Goal: Task Accomplishment & Management: Use online tool/utility

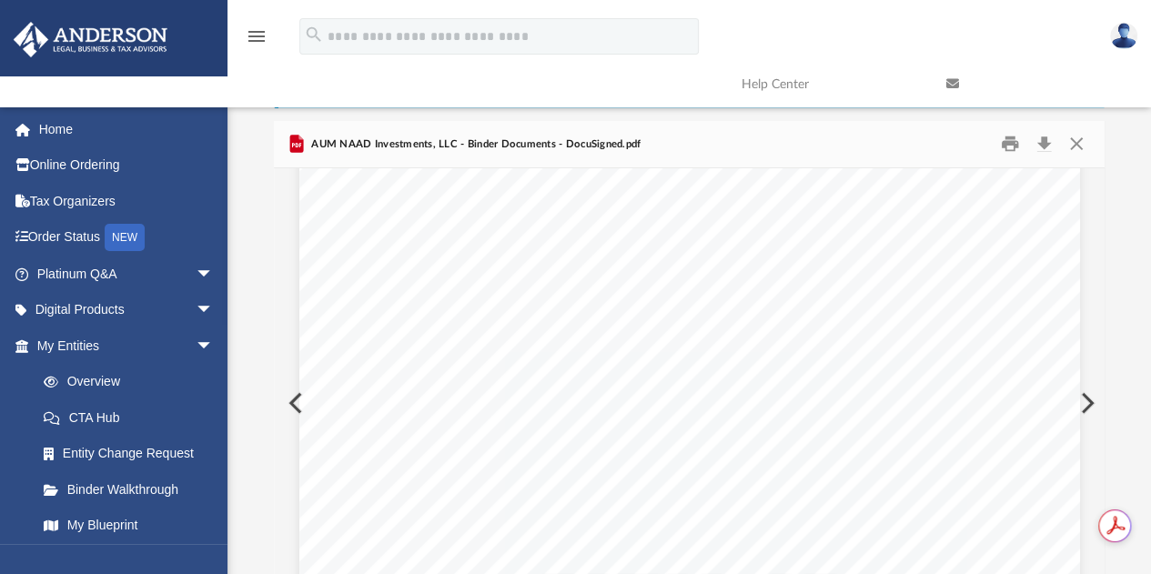
scroll to position [44, 0]
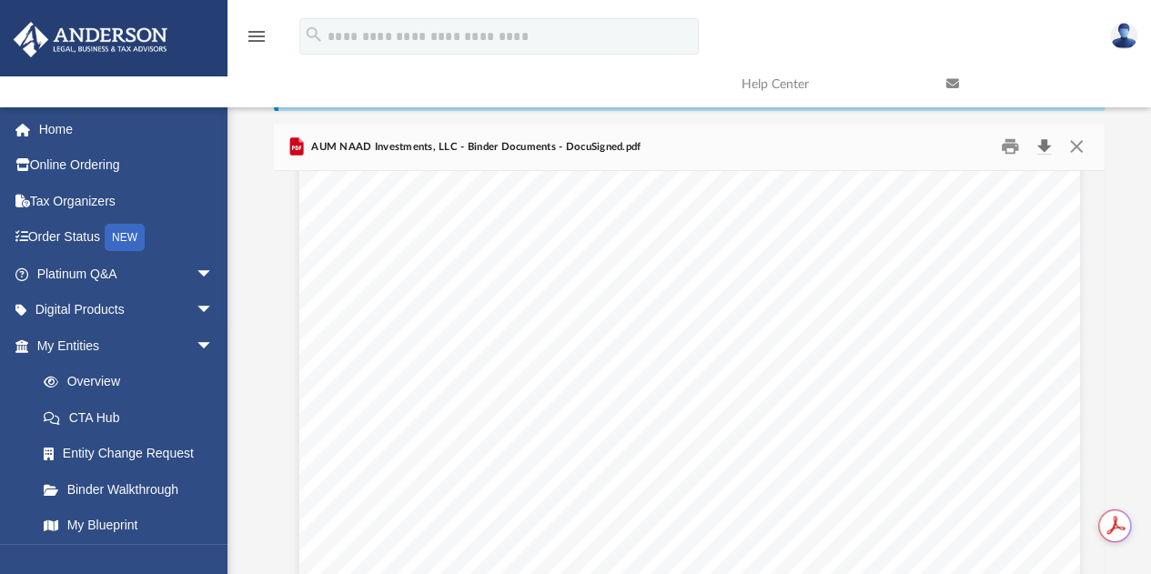
click at [1041, 141] on button "Download" at bounding box center [1043, 147] width 33 height 28
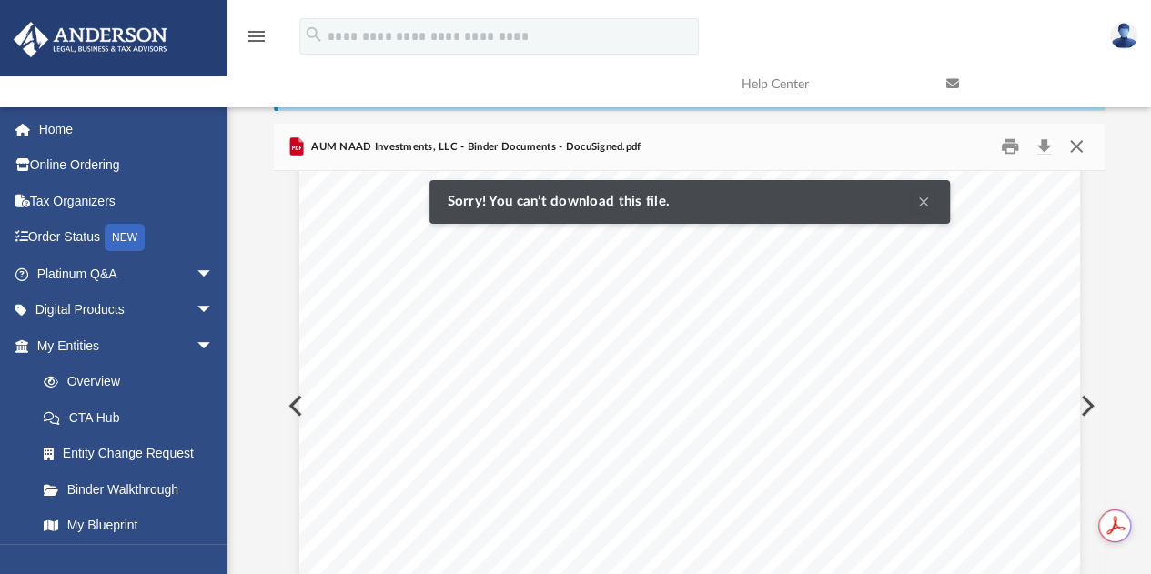
click at [1080, 147] on button "Close" at bounding box center [1076, 147] width 33 height 28
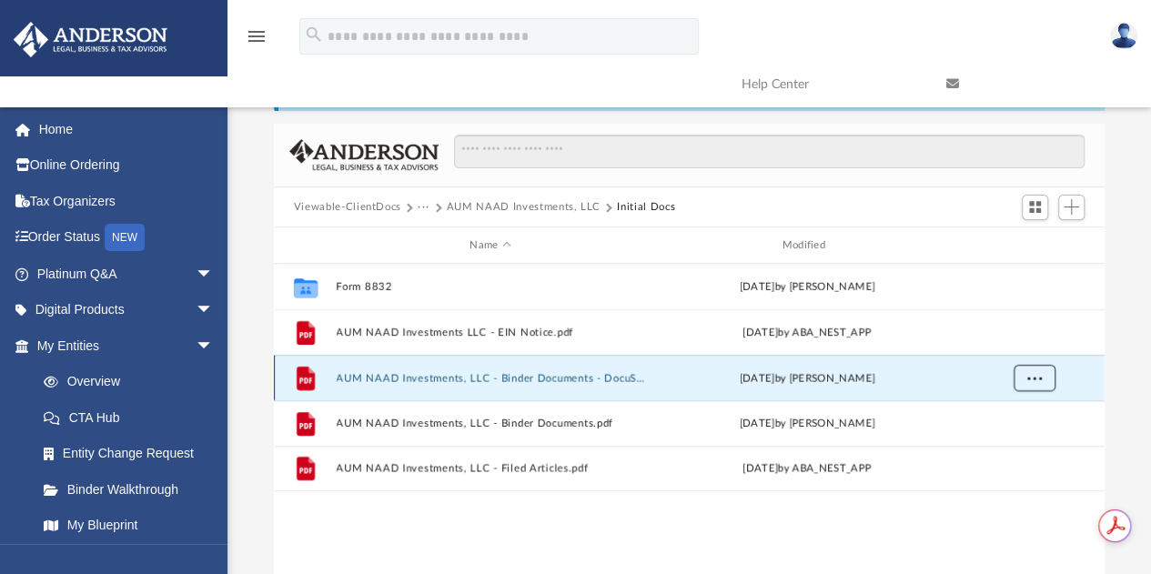
click at [1033, 379] on span "More options" at bounding box center [1033, 378] width 15 height 10
click at [1011, 438] on li "Download" at bounding box center [1017, 442] width 53 height 19
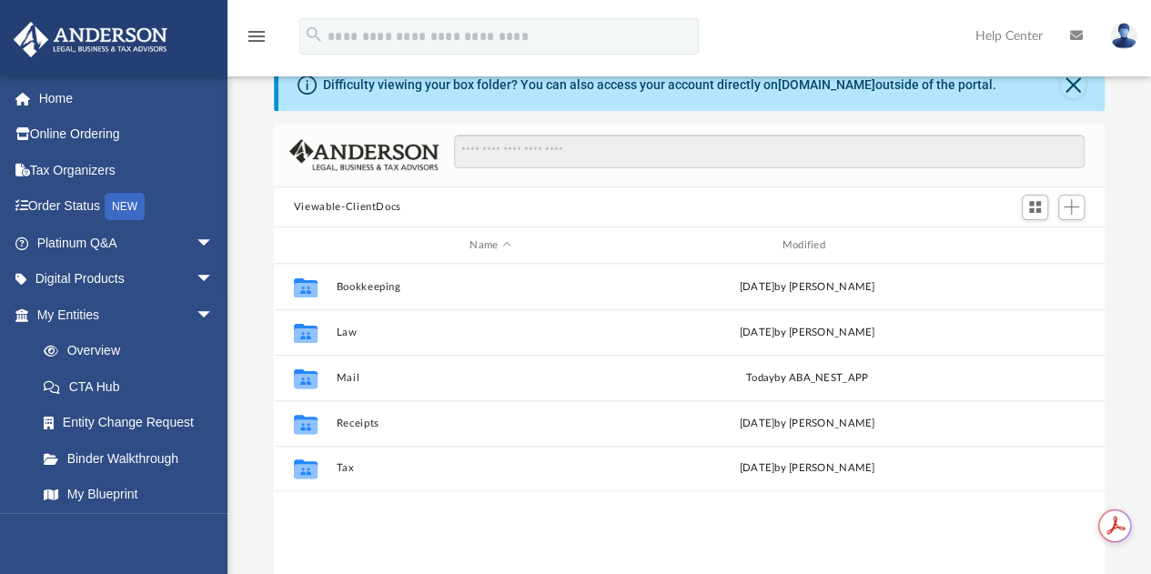
scroll to position [399, 817]
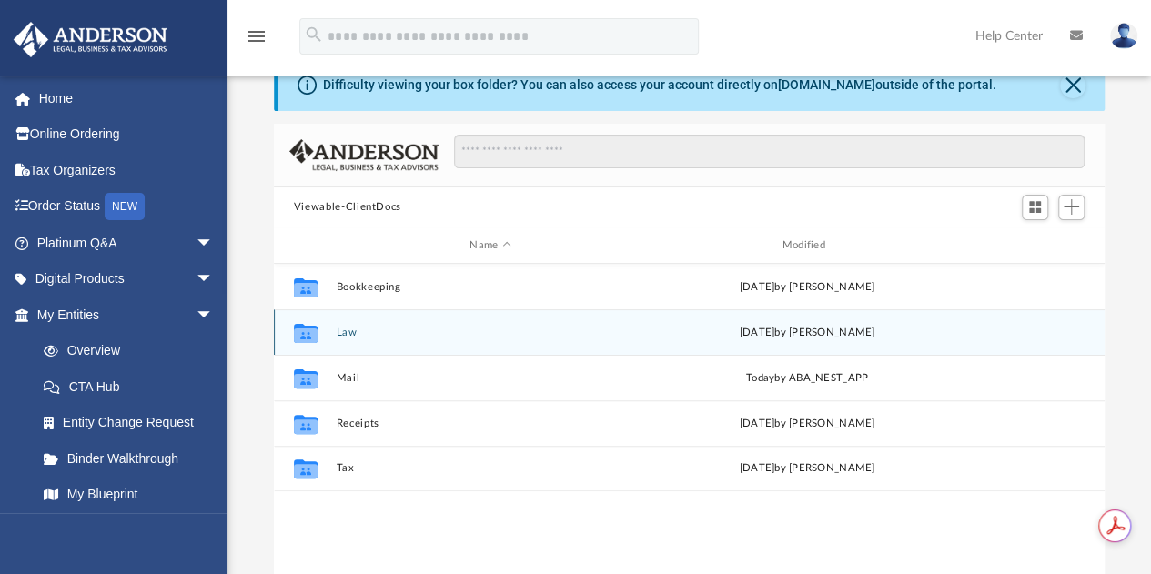
click at [348, 336] on button "Law" at bounding box center [490, 333] width 308 height 12
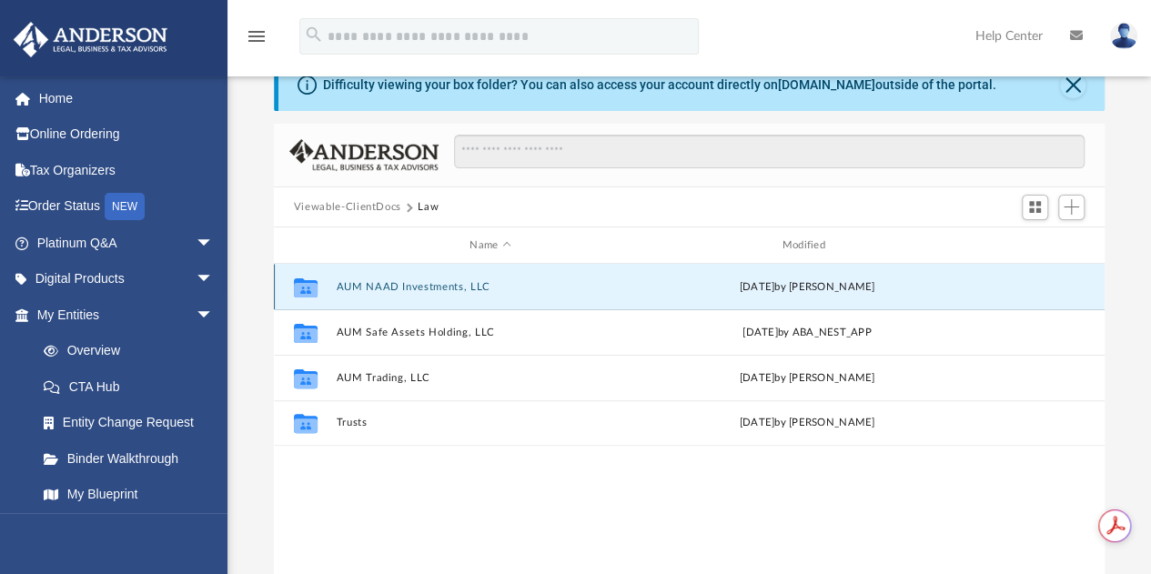
click at [399, 283] on button "AUM NAAD Investments, LLC" at bounding box center [490, 287] width 308 height 12
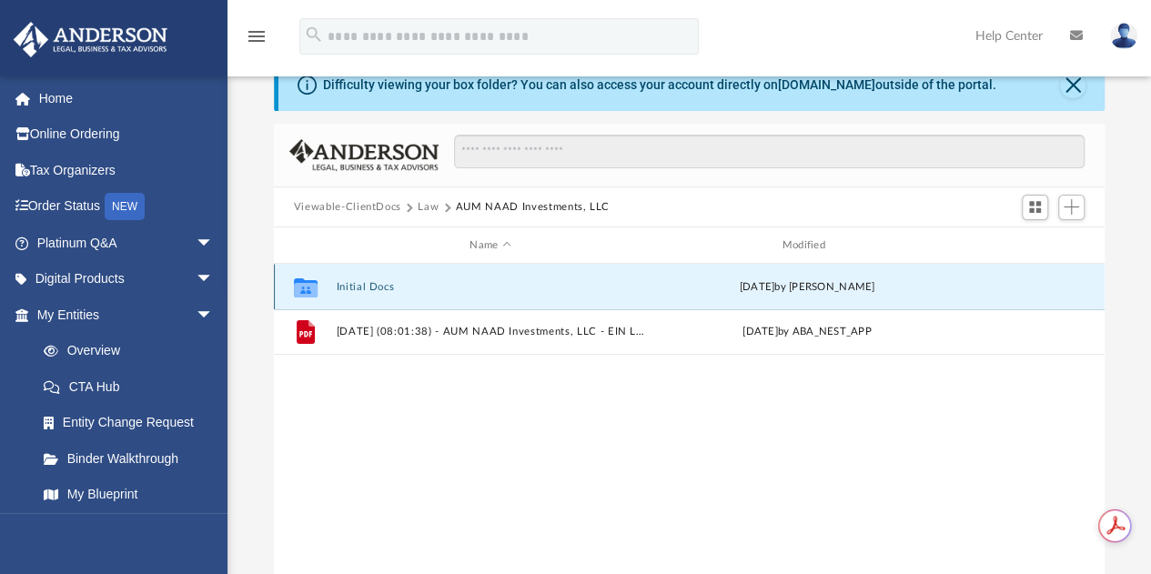
click at [359, 286] on button "Initial Docs" at bounding box center [490, 287] width 308 height 12
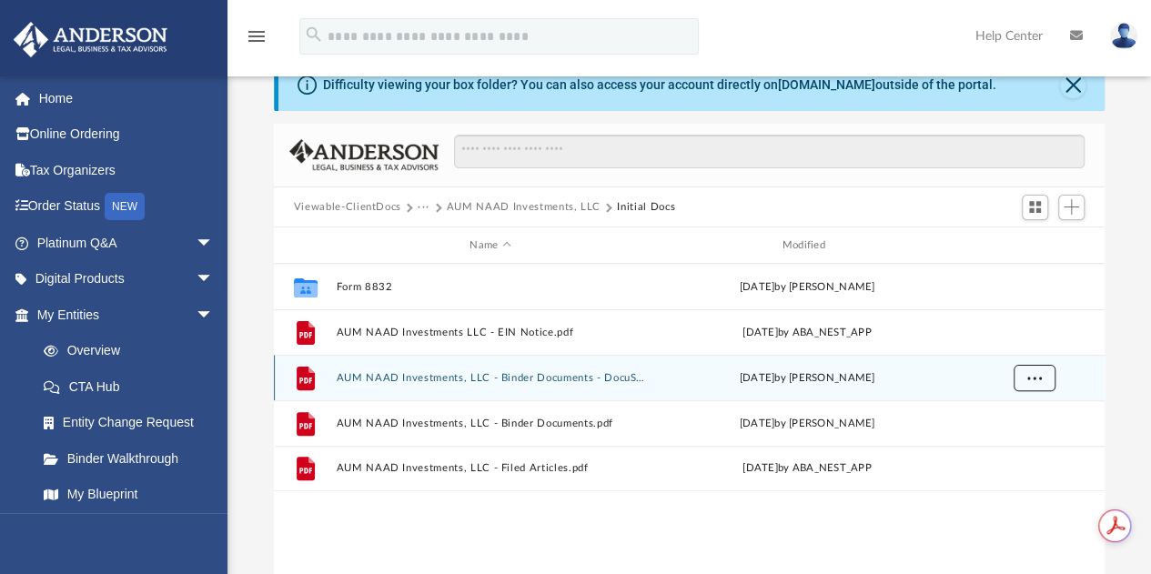
click at [1041, 379] on button "More options" at bounding box center [1034, 378] width 42 height 27
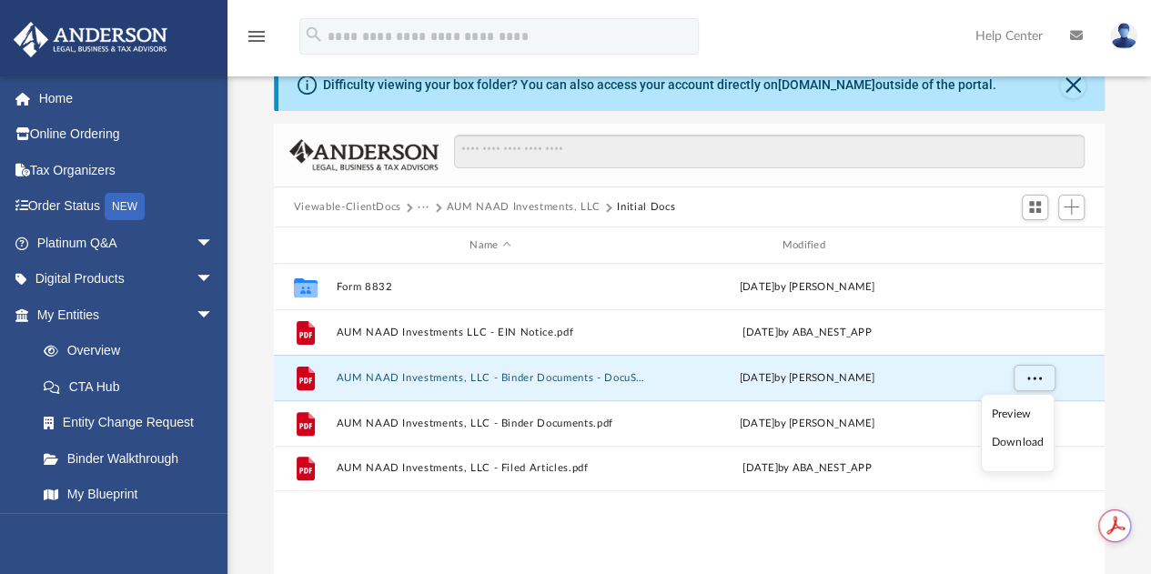
click at [1026, 435] on li "Download" at bounding box center [1017, 442] width 53 height 19
click at [479, 203] on button "AUM NAAD Investments, LLC" at bounding box center [524, 207] width 154 height 16
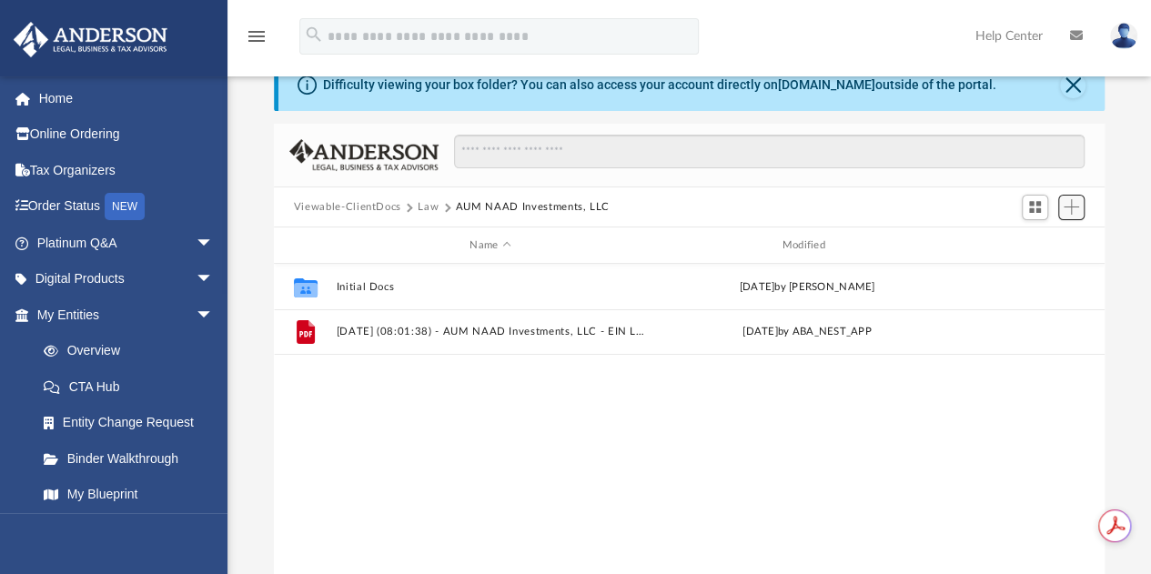
click at [1070, 207] on span "Add" at bounding box center [1071, 206] width 15 height 15
click at [1039, 241] on li "Upload" at bounding box center [1045, 242] width 58 height 19
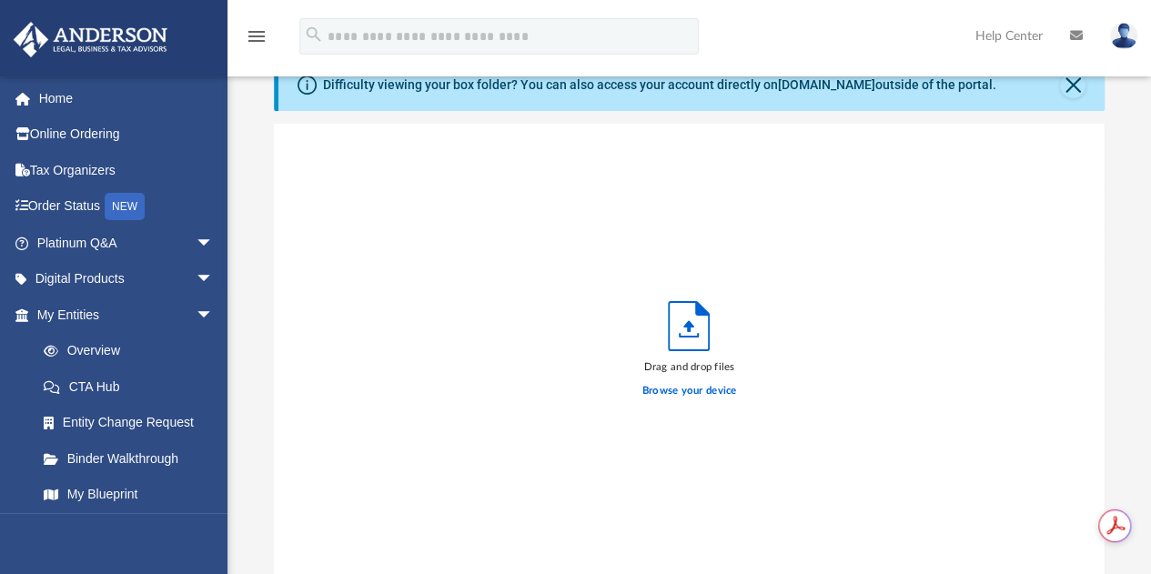
scroll to position [448, 817]
click at [701, 390] on label "Browse your device" at bounding box center [689, 391] width 95 height 16
click at [0, 0] on input "Browse your device" at bounding box center [0, 0] width 0 height 0
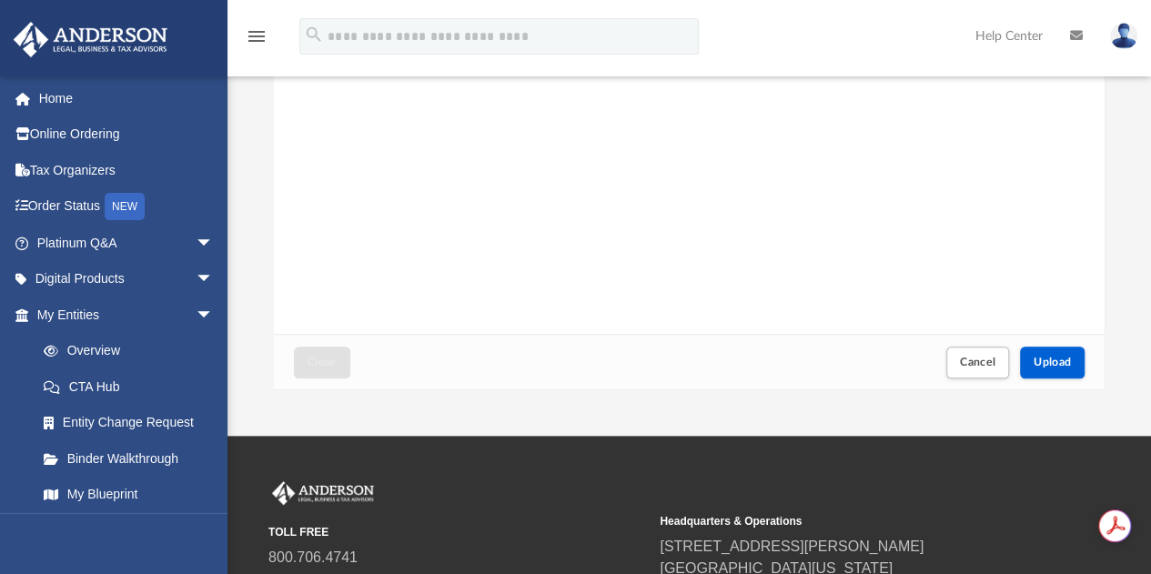
scroll to position [297, 0]
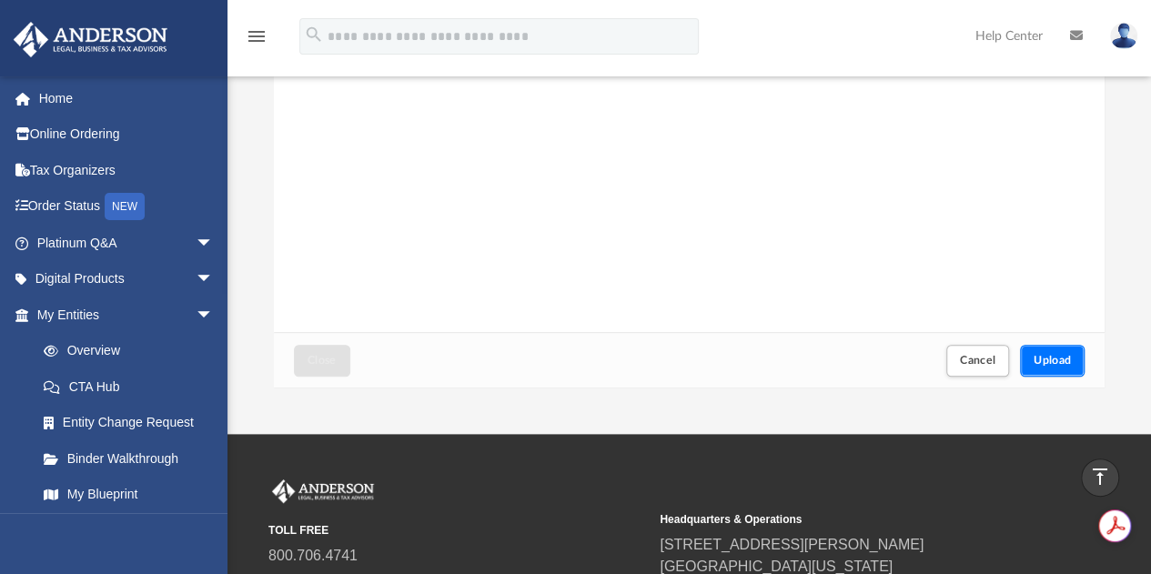
click at [1052, 365] on span "Upload" at bounding box center [1053, 360] width 38 height 11
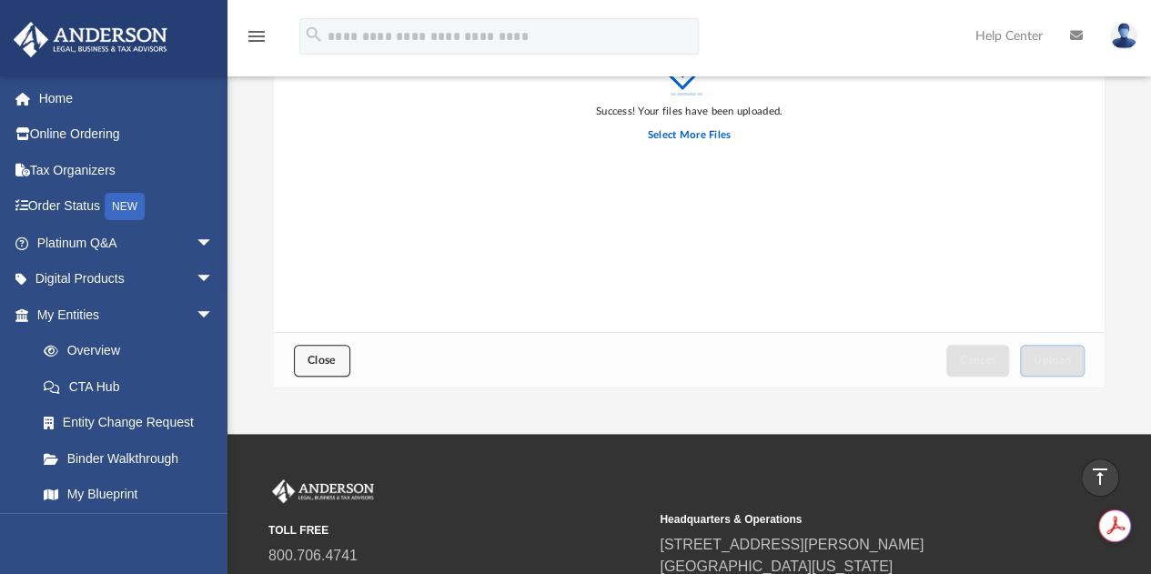
click at [341, 348] on button "Close" at bounding box center [322, 361] width 56 height 32
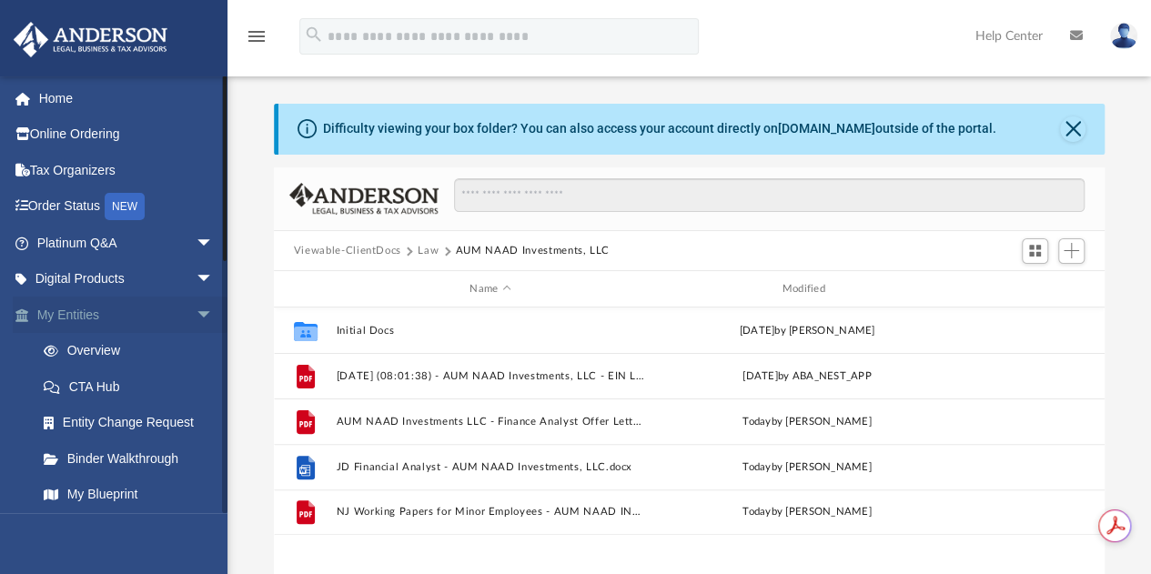
click at [196, 315] on span "arrow_drop_down" at bounding box center [214, 315] width 36 height 37
click at [196, 350] on span "arrow_drop_down" at bounding box center [214, 351] width 36 height 37
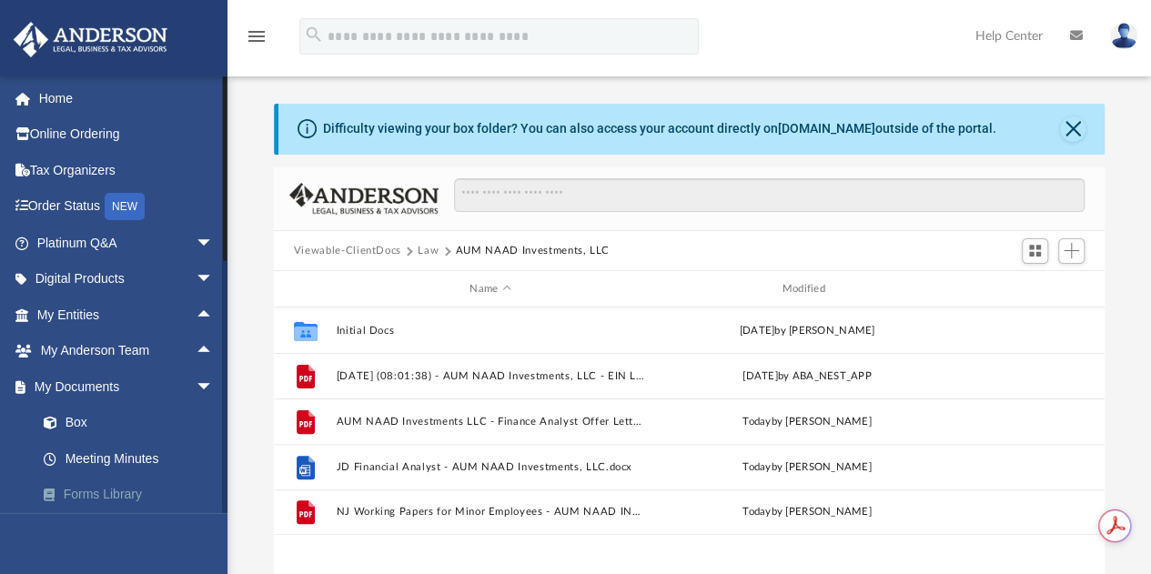
click at [104, 492] on link "Forms Library" at bounding box center [133, 495] width 216 height 36
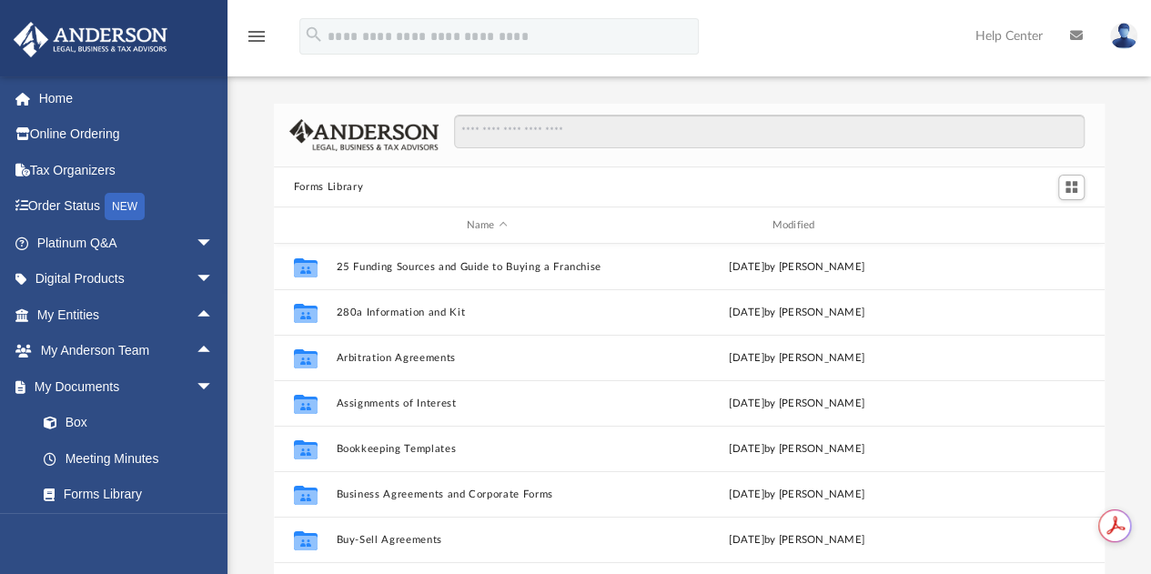
scroll to position [399, 817]
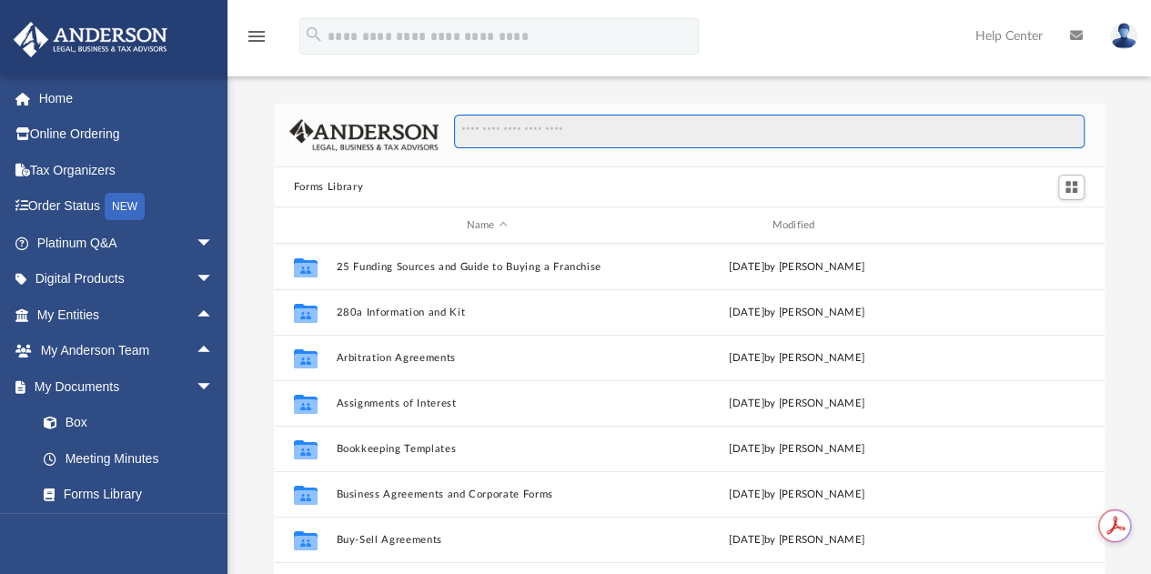
click at [491, 130] on input "Search files and folders" at bounding box center [769, 132] width 631 height 35
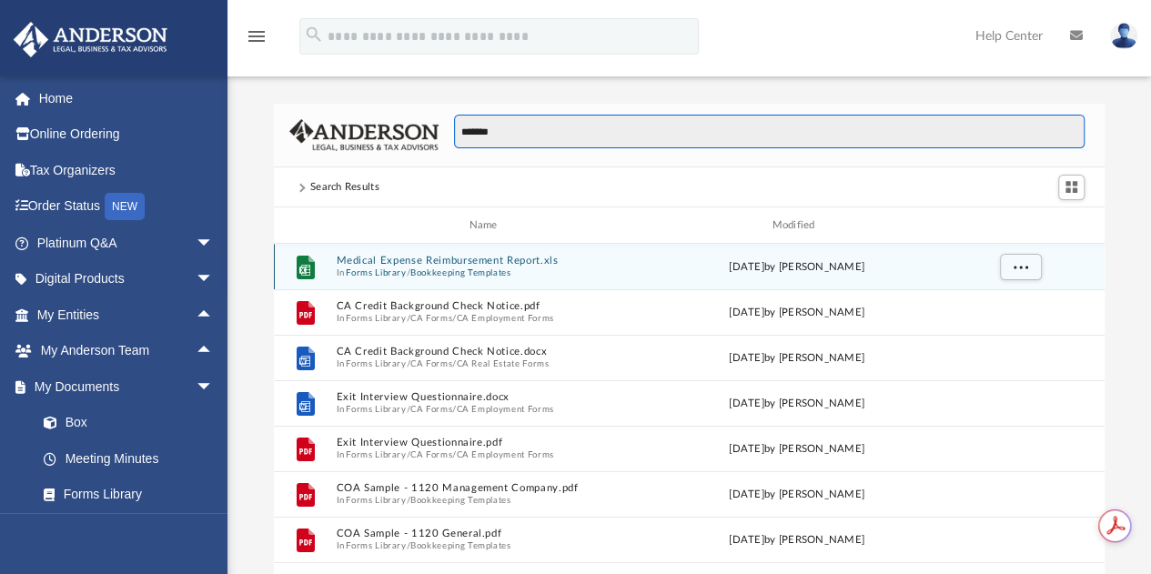
type input "*******"
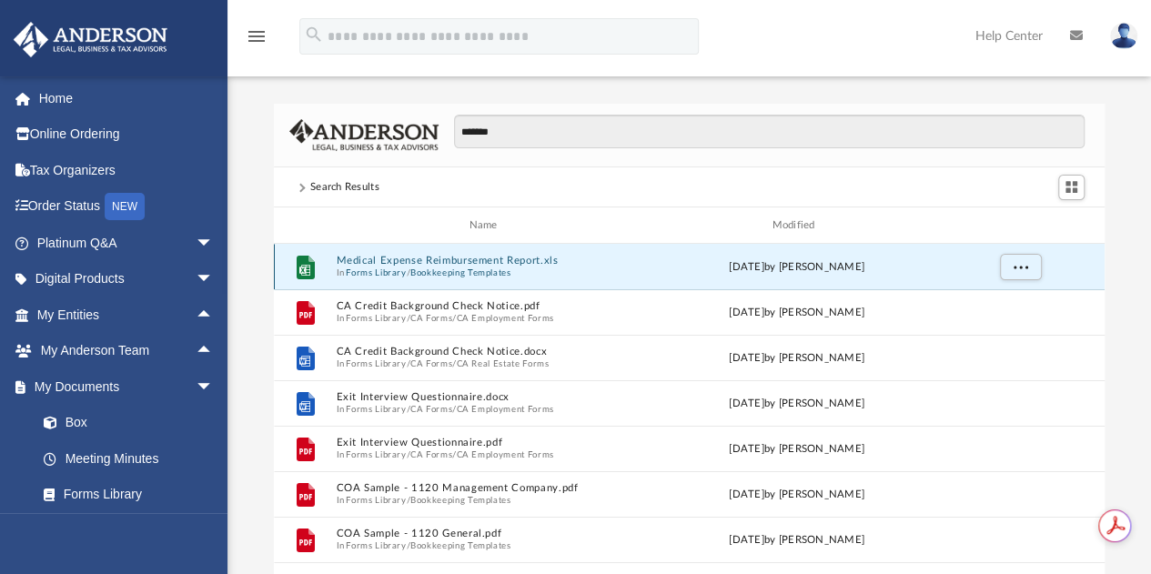
click at [426, 259] on button "Medical Expense Reimbursement Report.xls" at bounding box center [487, 261] width 302 height 12
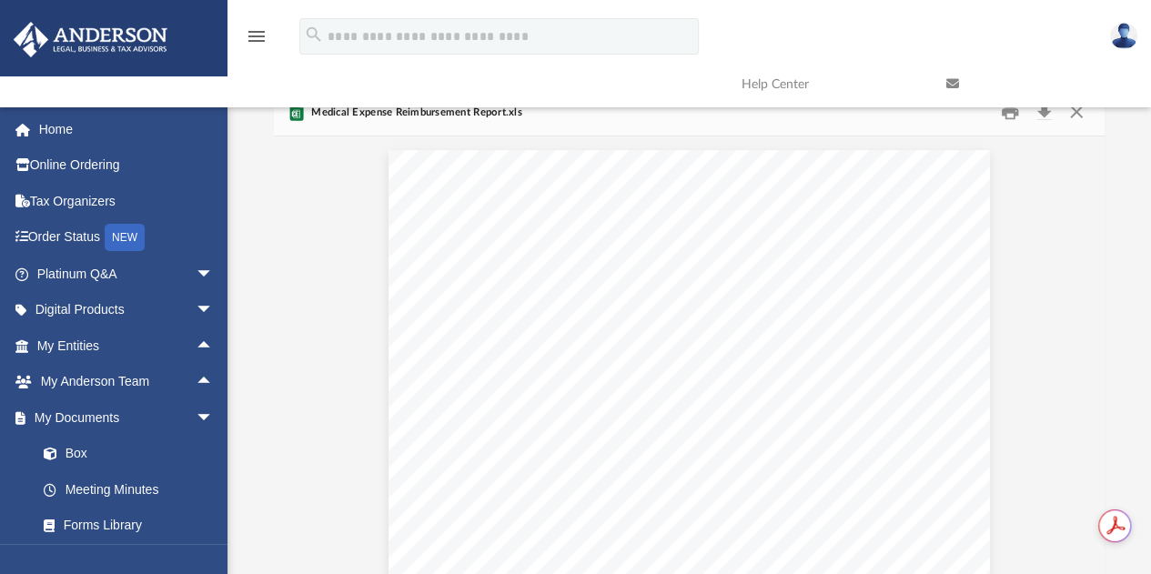
scroll to position [0, 0]
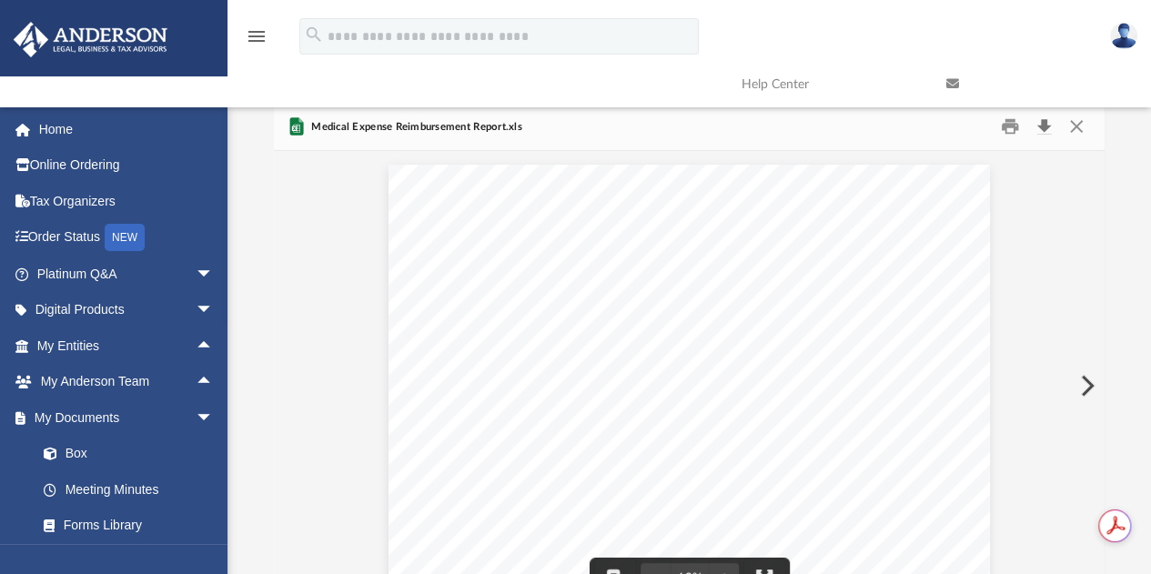
click at [1041, 125] on button "Download" at bounding box center [1043, 127] width 33 height 28
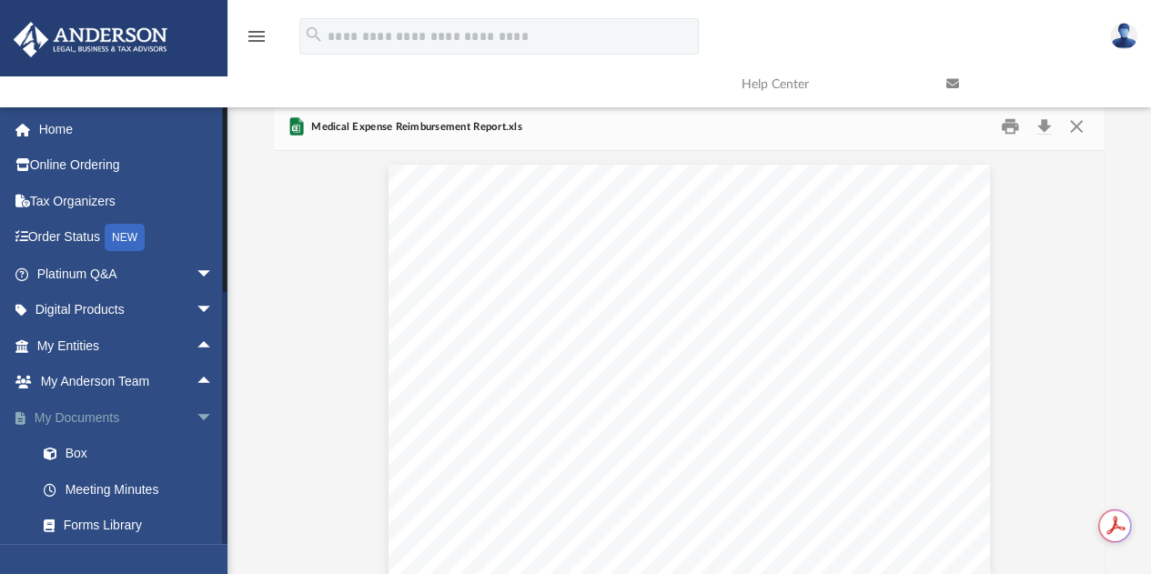
click at [98, 412] on link "My Documents arrow_drop_down" at bounding box center [127, 417] width 228 height 36
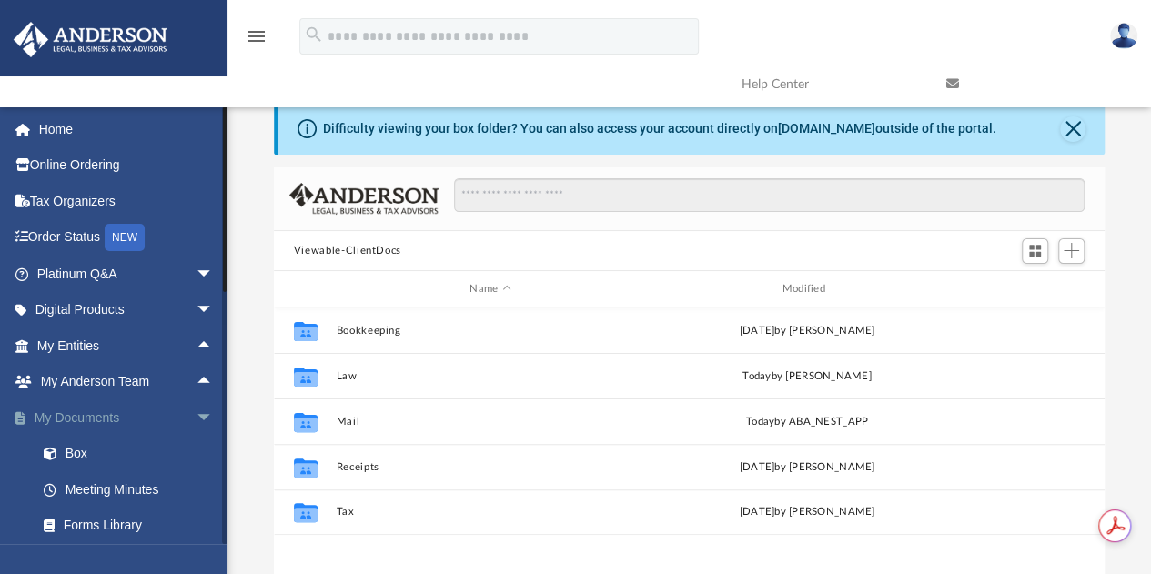
scroll to position [399, 817]
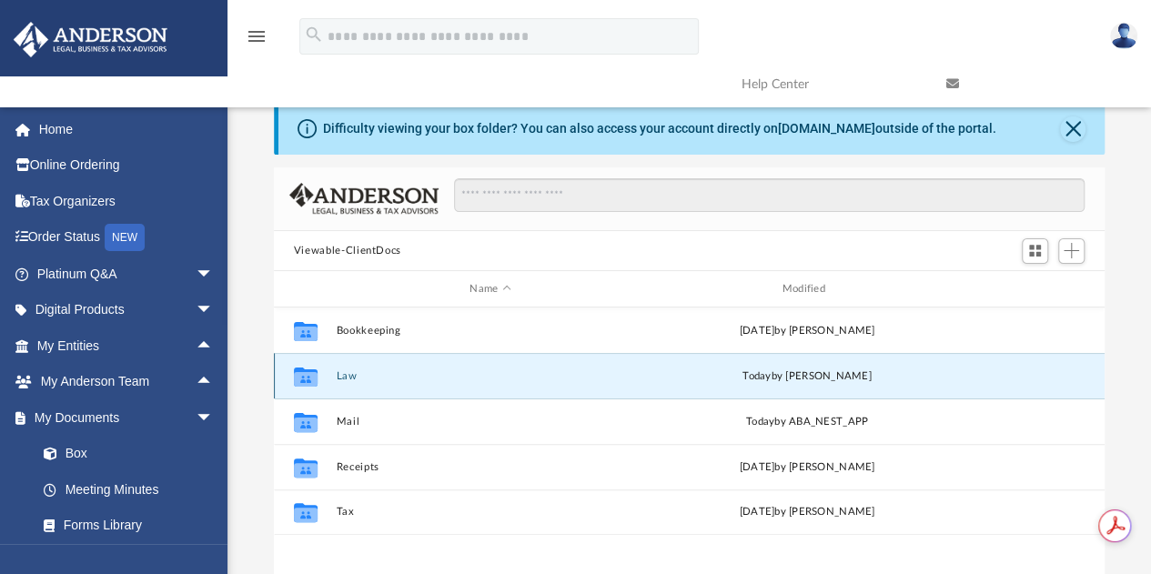
click at [361, 370] on button "Law" at bounding box center [490, 376] width 308 height 12
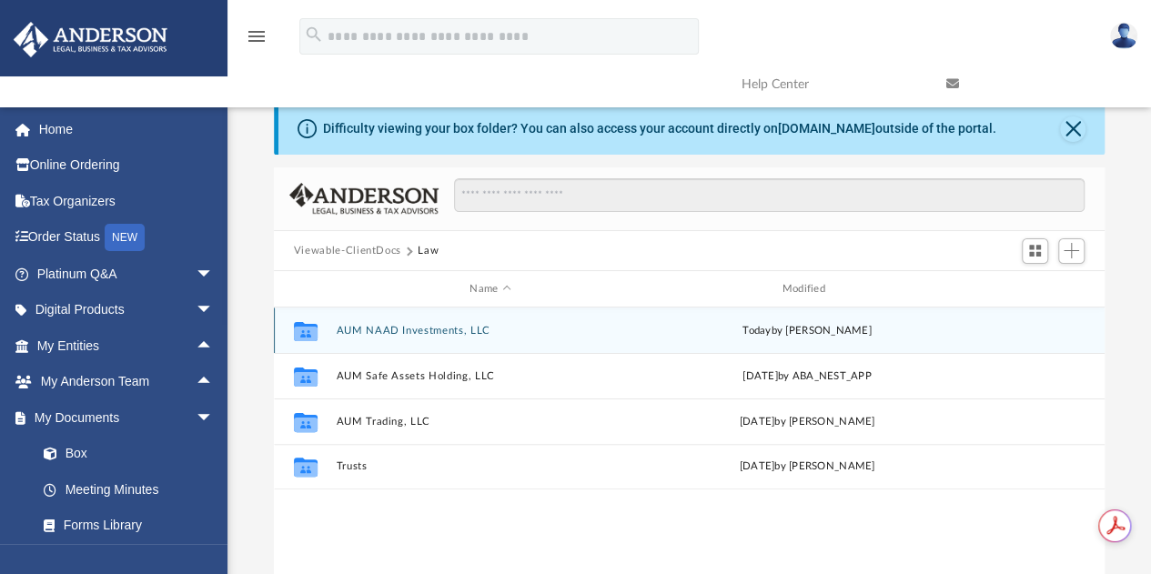
click at [389, 330] on button "AUM NAAD Investments, LLC" at bounding box center [490, 331] width 308 height 12
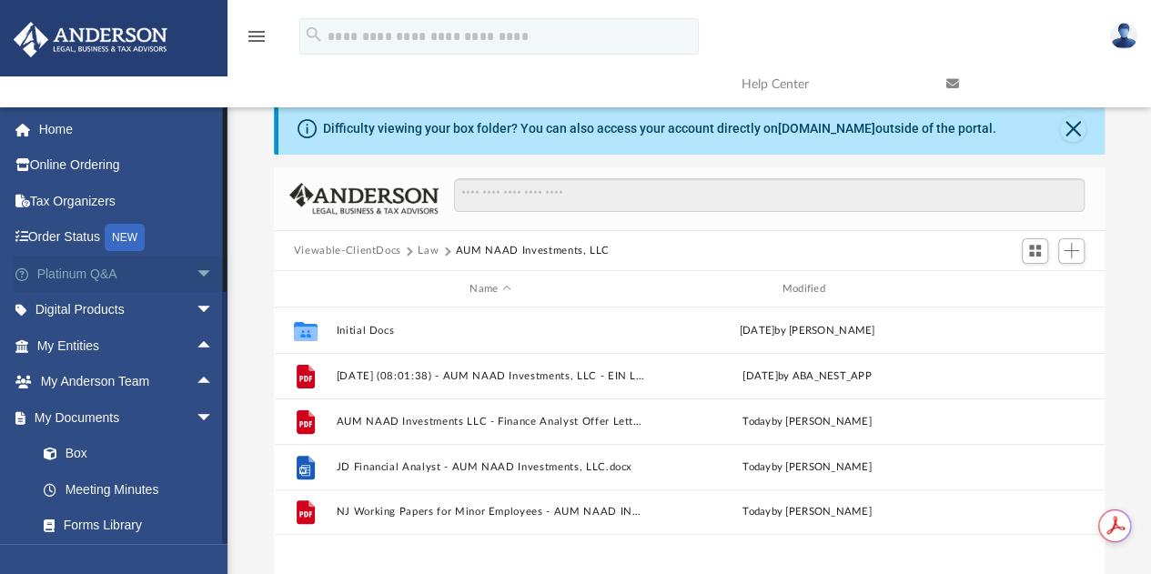
click at [80, 274] on link "Platinum Q&A arrow_drop_down" at bounding box center [127, 274] width 228 height 36
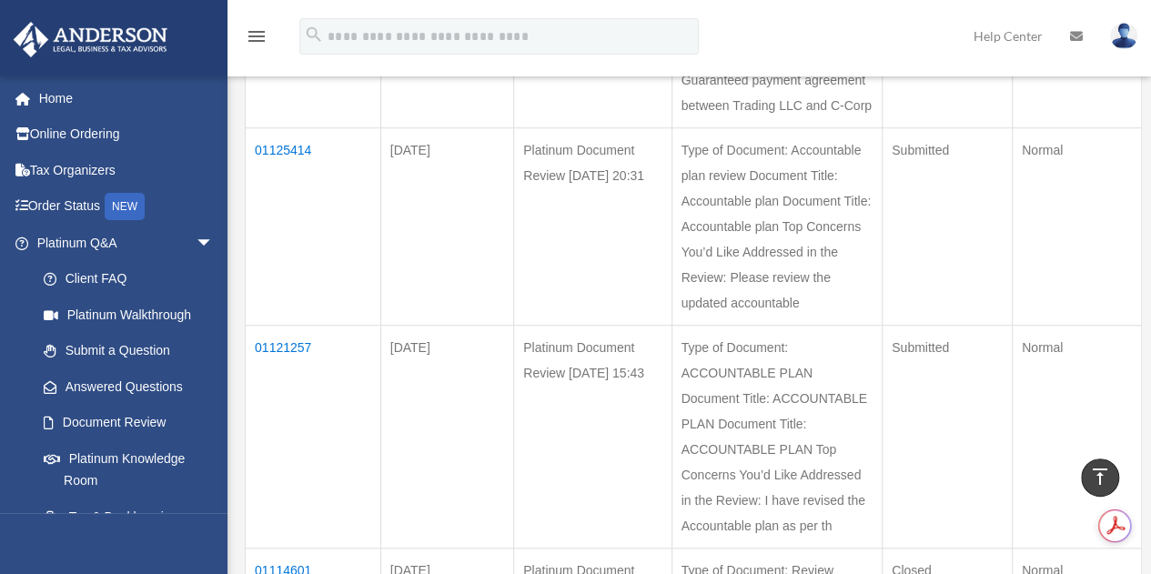
scroll to position [584, 0]
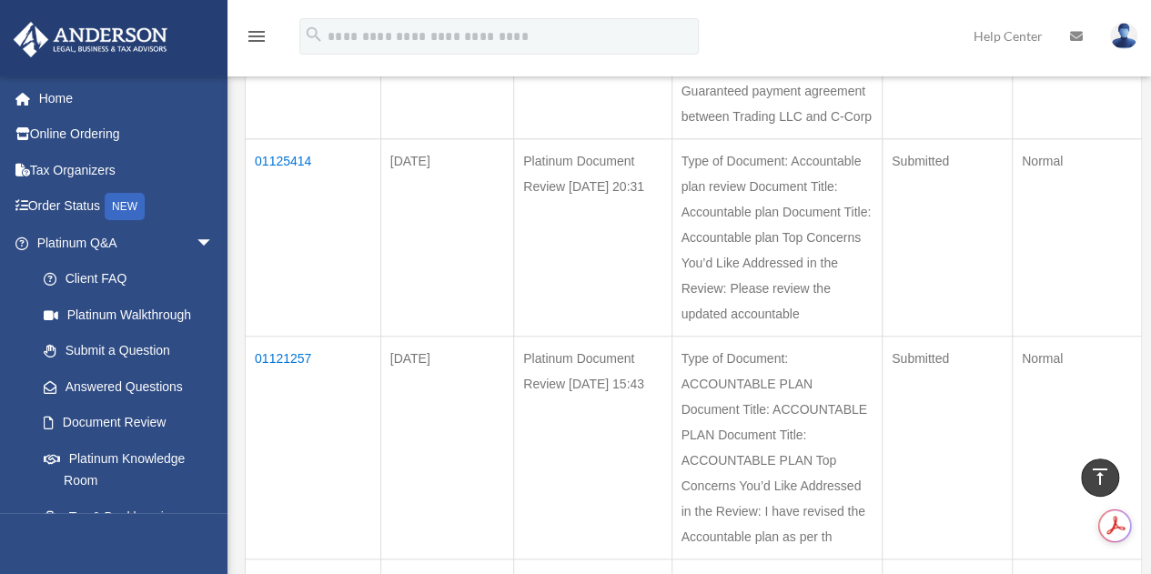
click at [282, 209] on td "01125414" at bounding box center [314, 237] width 136 height 197
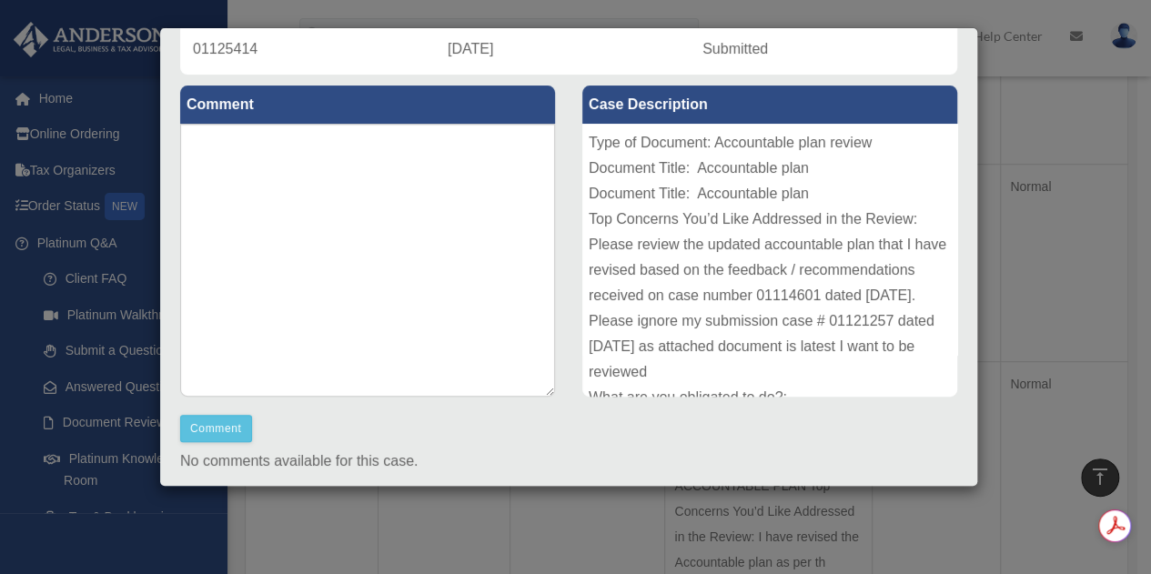
scroll to position [208, 0]
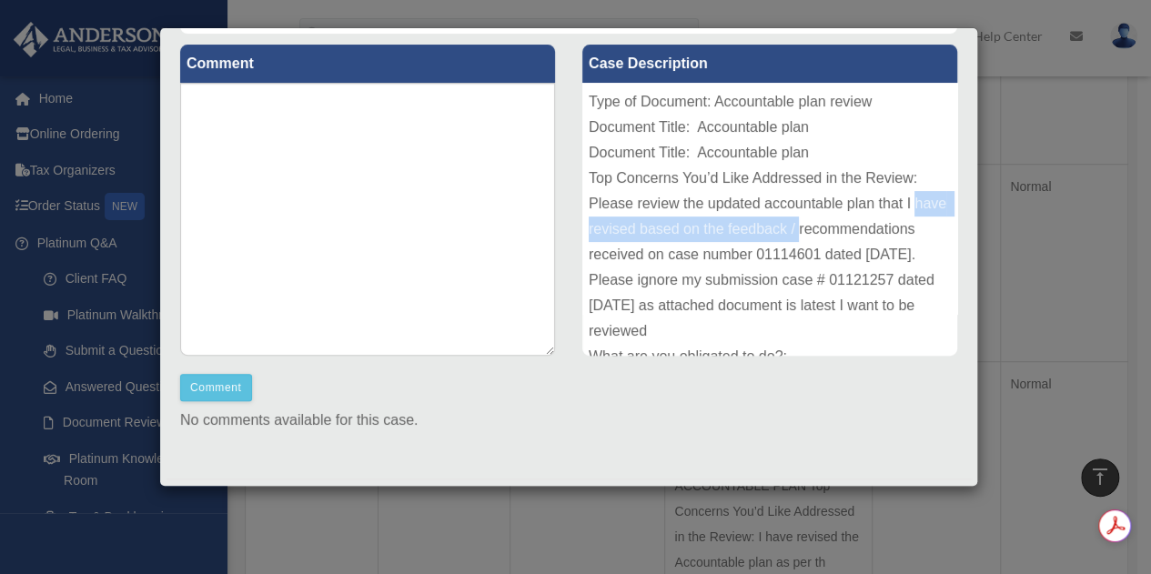
drag, startPoint x: 945, startPoint y: 190, endPoint x: 941, endPoint y: 217, distance: 27.7
click at [941, 217] on div "Case Description" at bounding box center [770, 202] width 402 height 336
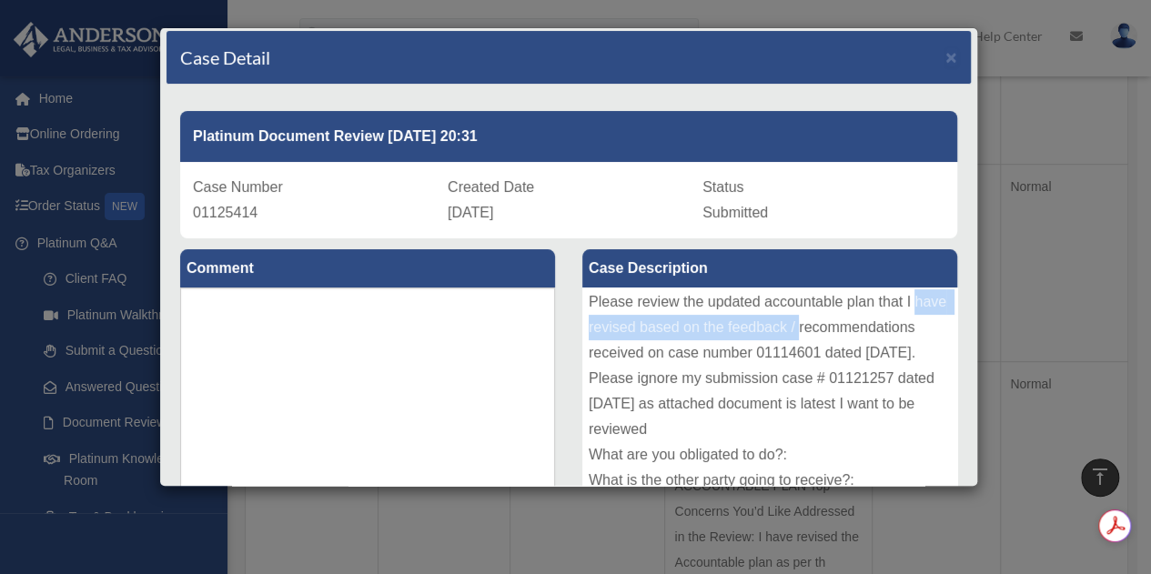
scroll to position [0, 0]
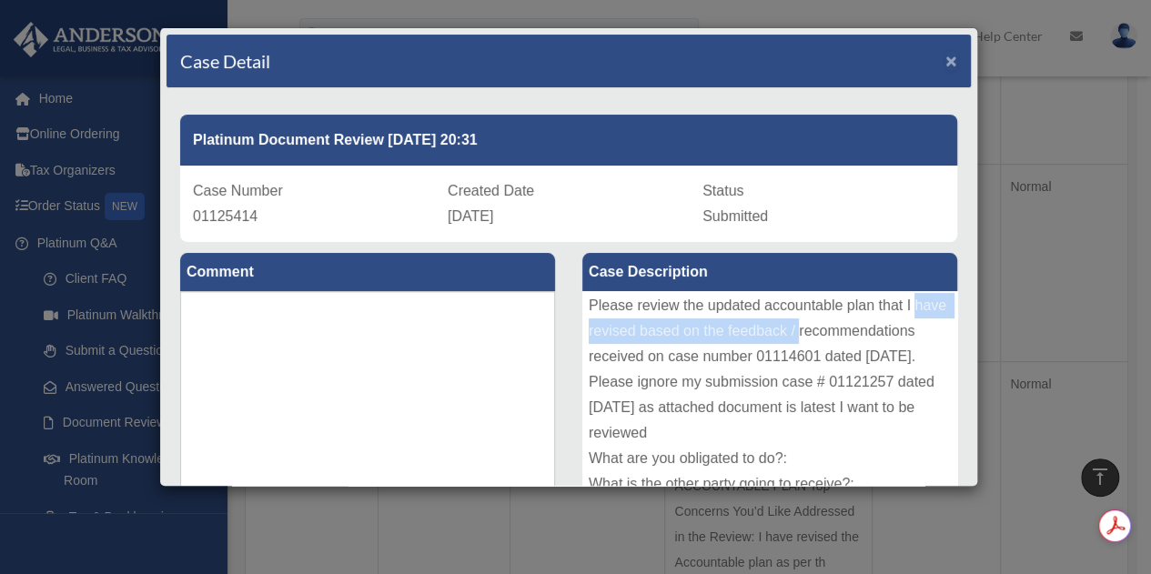
click at [945, 64] on span "×" at bounding box center [951, 60] width 12 height 21
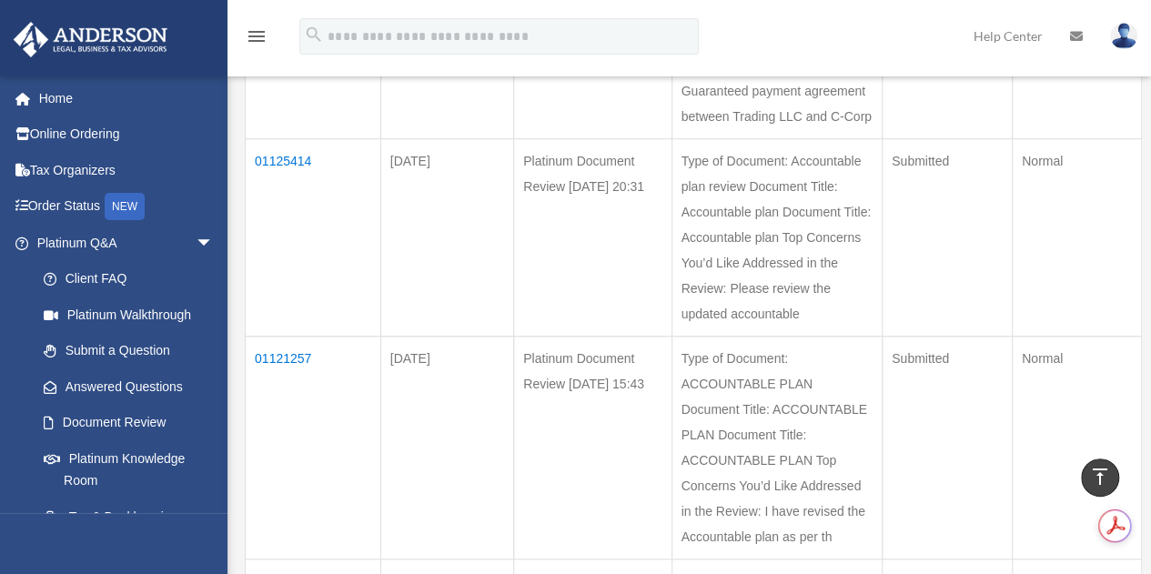
click at [282, 463] on td "01121257" at bounding box center [314, 448] width 136 height 223
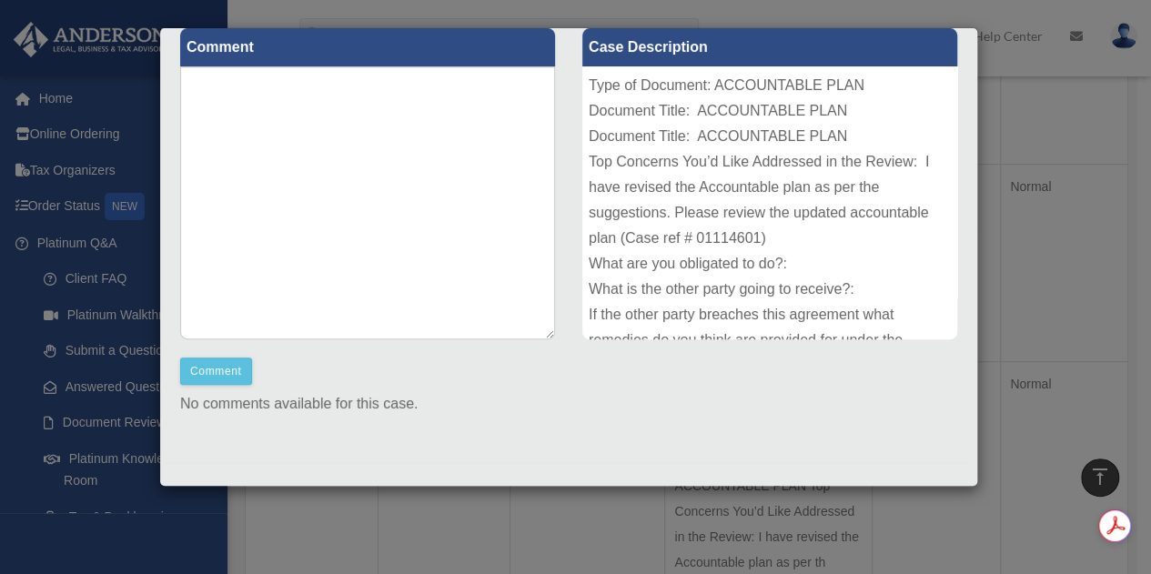
scroll to position [234, 0]
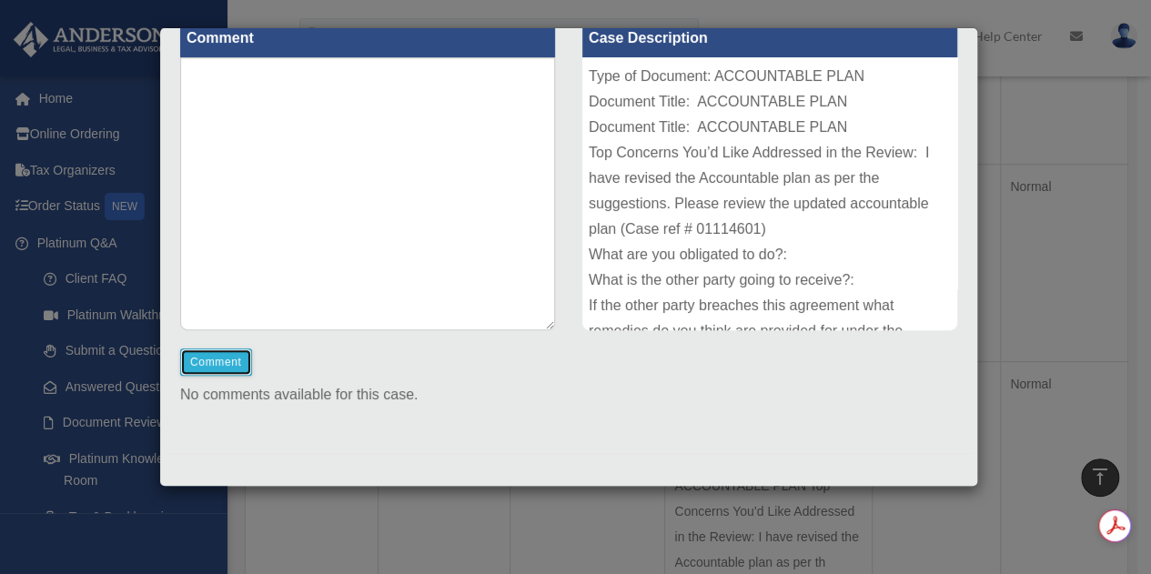
click at [215, 365] on button "Comment" at bounding box center [216, 362] width 72 height 27
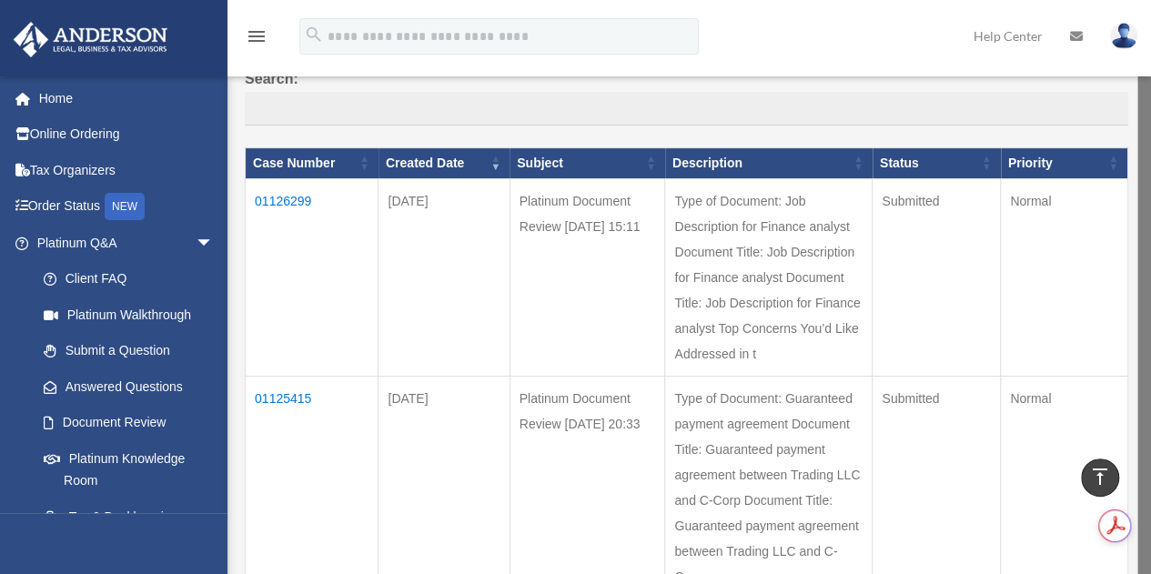
scroll to position [118, 0]
